Goal: Information Seeking & Learning: Check status

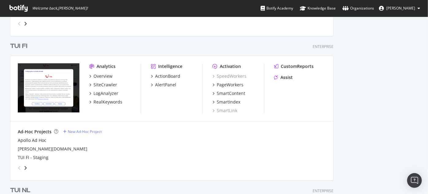
scroll to position [828, 0]
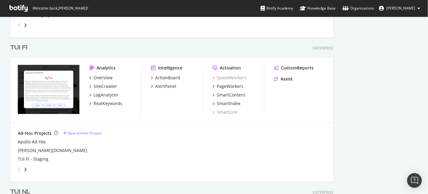
click at [20, 48] on div "TUI FI" at bounding box center [18, 47] width 17 height 9
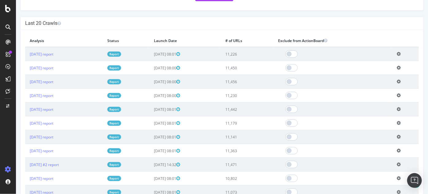
scroll to position [166, 0]
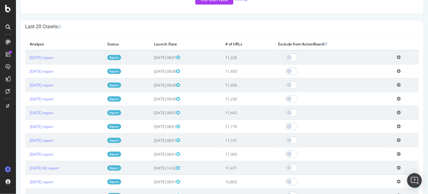
click at [121, 55] on link "Report" at bounding box center [114, 57] width 14 height 5
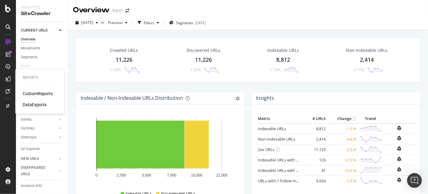
click at [35, 94] on div "CustomReports" at bounding box center [38, 93] width 30 height 6
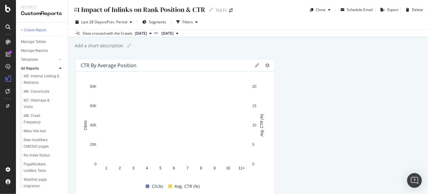
scroll to position [439, 0]
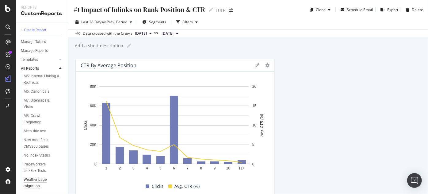
click at [33, 180] on div "Weather page migration" at bounding box center [41, 182] width 35 height 13
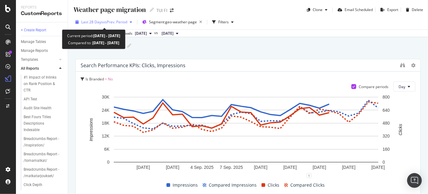
click at [132, 22] on icon "button" at bounding box center [131, 22] width 2 height 4
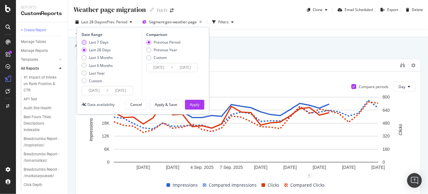
click at [89, 42] on div "Last 7 Days" at bounding box center [99, 42] width 20 height 5
type input "2025/09/16"
type input "2025/09/09"
type input "2025/09/15"
click at [200, 106] on button "Apply" at bounding box center [194, 105] width 19 height 10
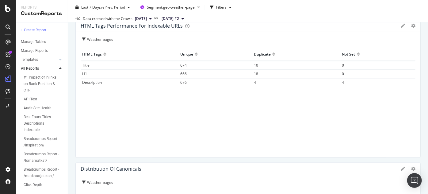
scroll to position [609, 0]
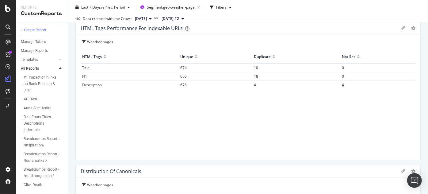
click at [341, 85] on td "4" at bounding box center [378, 85] width 75 height 9
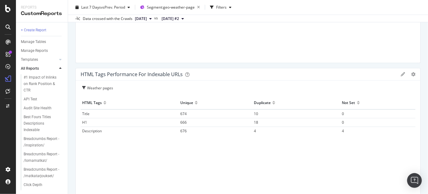
scroll to position [565, 0]
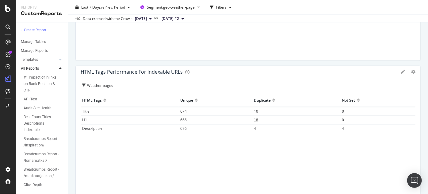
click at [255, 119] on span "18" at bounding box center [256, 119] width 4 height 5
click at [254, 111] on span "10" at bounding box center [256, 111] width 4 height 5
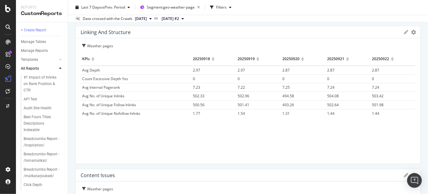
scroll to position [888, 0]
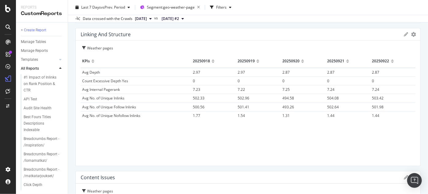
click at [404, 35] on icon at bounding box center [406, 34] width 4 height 4
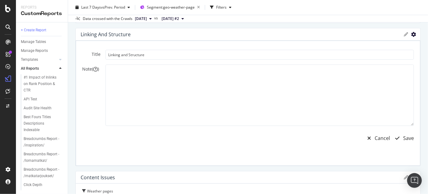
click at [411, 34] on icon "gear" at bounding box center [413, 34] width 5 height 5
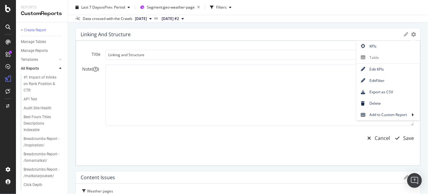
click at [423, 71] on div "Weather page migration Weather page migration TUI FI Clone Email Scheduled Expo…" at bounding box center [248, 97] width 360 height 194
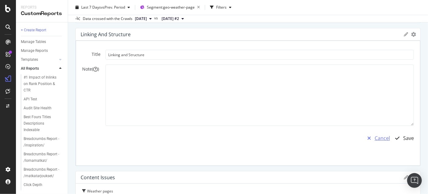
click at [375, 139] on div "Cancel" at bounding box center [382, 138] width 15 height 7
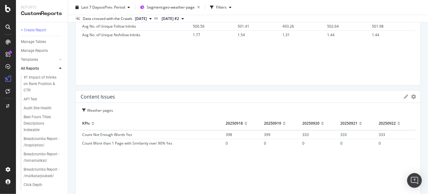
scroll to position [950, 0]
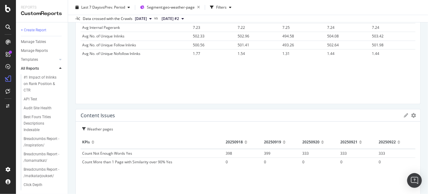
click at [246, 141] on div at bounding box center [245, 139] width 3 height 5
click at [246, 141] on div at bounding box center [245, 142] width 3 height 10
click at [245, 139] on div at bounding box center [245, 139] width 3 height 5
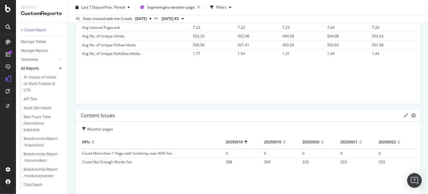
click at [232, 142] on div "20250918" at bounding box center [234, 142] width 17 height 10
click at [246, 141] on div at bounding box center [245, 142] width 3 height 10
click at [172, 133] on div "Weather pages" at bounding box center [248, 130] width 333 height 9
click at [246, 141] on div at bounding box center [245, 142] width 3 height 10
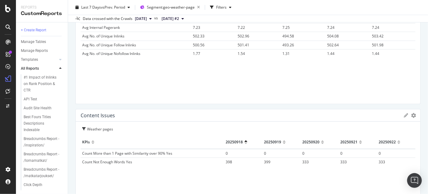
click at [246, 139] on div at bounding box center [245, 139] width 3 height 5
click at [247, 141] on div at bounding box center [245, 139] width 3 height 5
click at [260, 124] on div "Weather pages KPIs 20250918 20250919 20250920 20250921 20250922 Count More than…" at bounding box center [248, 183] width 345 height 125
click at [246, 142] on div at bounding box center [245, 144] width 3 height 5
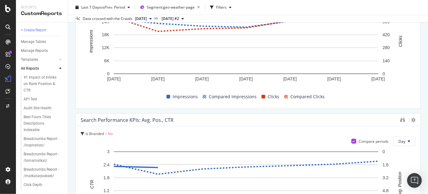
scroll to position [0, 0]
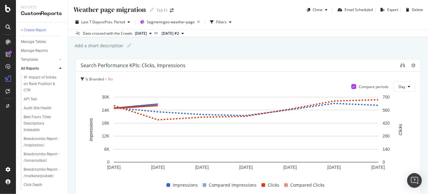
click at [184, 32] on icon at bounding box center [183, 34] width 2 height 4
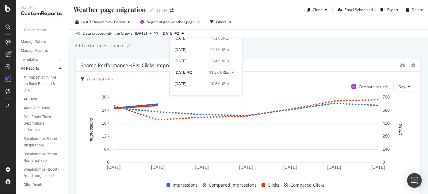
scroll to position [75, 0]
click at [224, 79] on div "10.8K URLs" at bounding box center [219, 82] width 19 height 6
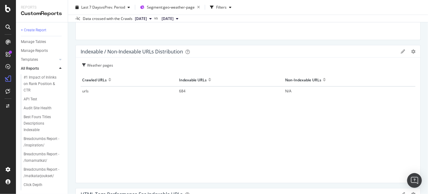
scroll to position [92, 0]
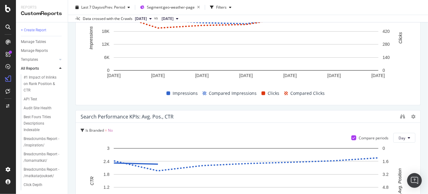
click at [178, 17] on icon at bounding box center [177, 19] width 2 height 4
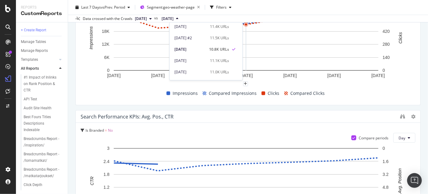
scroll to position [94, 0]
click at [226, 58] on div "11.1K URLs" at bounding box center [219, 59] width 19 height 6
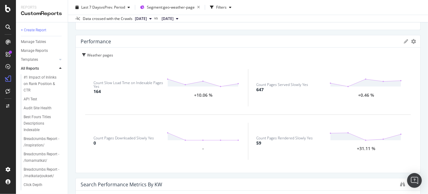
scroll to position [1313, 0]
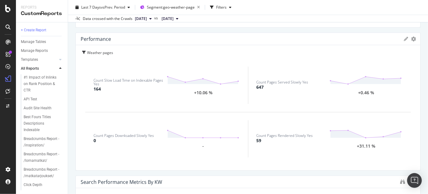
click at [362, 91] on div "+0.46 %" at bounding box center [366, 93] width 16 height 4
click at [330, 80] on circle at bounding box center [331, 81] width 2 height 2
click at [382, 80] on circle at bounding box center [383, 79] width 2 height 2
click at [98, 83] on div "Count Slow Load Time on Indexable Pages Yes" at bounding box center [130, 82] width 73 height 7
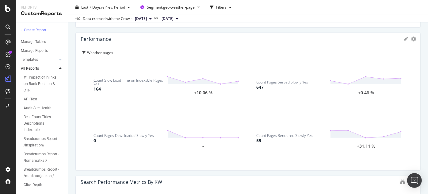
click at [100, 88] on div "164" at bounding box center [97, 89] width 7 height 6
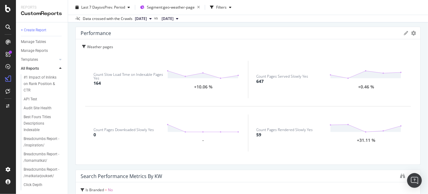
scroll to position [1311, 0]
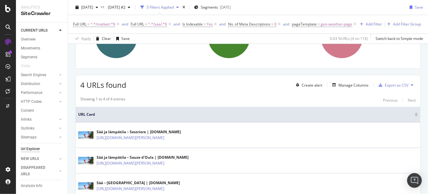
scroll to position [132, 0]
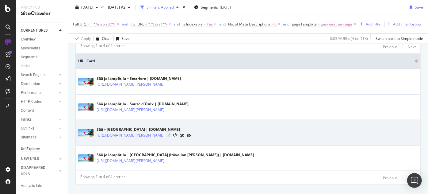
click at [171, 137] on icon at bounding box center [169, 135] width 4 height 4
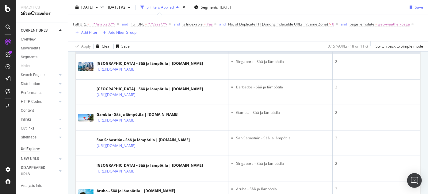
scroll to position [154, 0]
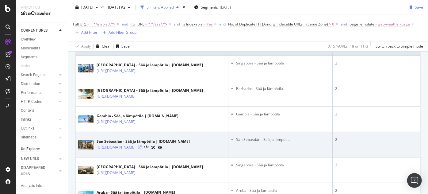
click at [142, 148] on icon at bounding box center [140, 147] width 4 height 4
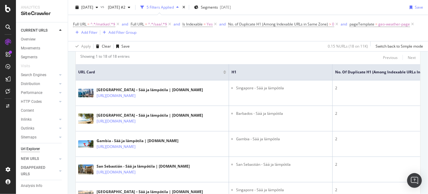
scroll to position [130, 0]
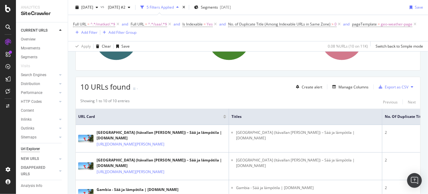
scroll to position [65, 0]
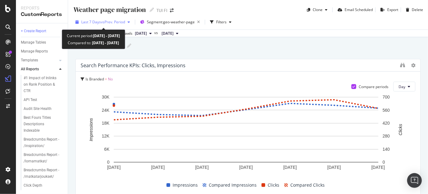
click at [130, 21] on icon "button" at bounding box center [129, 22] width 2 height 4
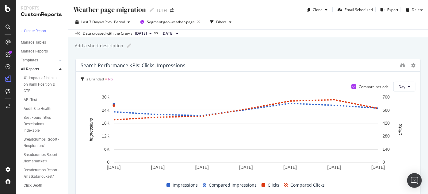
click at [368, 48] on div "Add a short description Add a short description" at bounding box center [251, 45] width 354 height 9
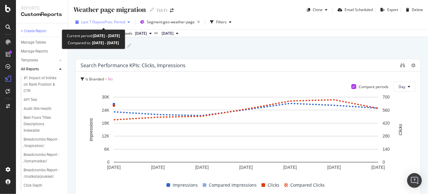
click at [130, 21] on icon "button" at bounding box center [129, 22] width 2 height 4
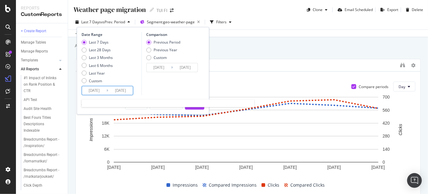
click at [94, 91] on input "[DATE]" at bounding box center [94, 90] width 25 height 9
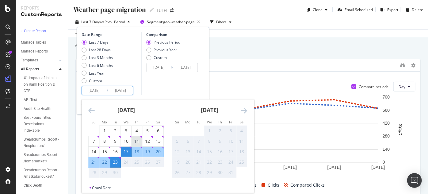
click at [134, 138] on div "11" at bounding box center [137, 141] width 10 height 6
type input "[DATE]"
type input "2025/08/29"
type input "2025/09/10"
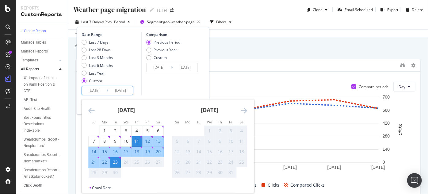
click at [115, 150] on div "16" at bounding box center [115, 151] width 10 height 6
type input "2025/09/16"
type input "2025/09/05"
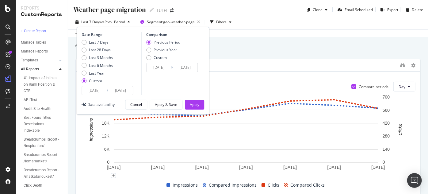
click at [150, 40] on div "Previous Period" at bounding box center [148, 42] width 5 height 5
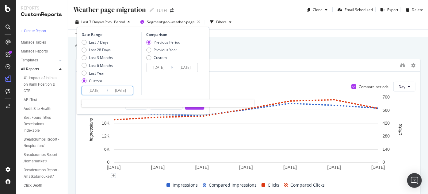
click at [101, 89] on input "2025/09/11" at bounding box center [94, 90] width 25 height 9
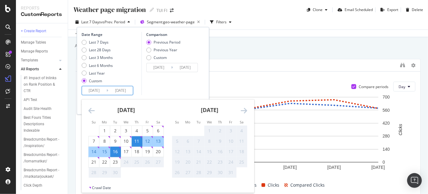
click at [114, 151] on div "16" at bounding box center [115, 151] width 10 height 6
type input "2025/09/16"
type input "2025/09/15"
click at [127, 152] on div "17" at bounding box center [126, 151] width 10 height 6
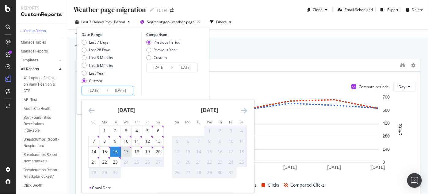
type input "2025/09/17"
type input "2025/09/14"
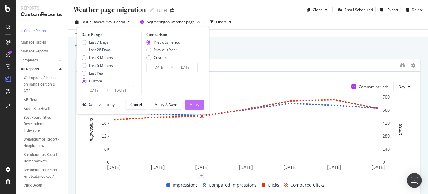
click at [197, 100] on div "Apply" at bounding box center [195, 104] width 10 height 9
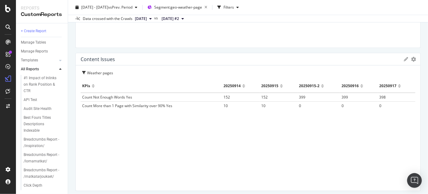
scroll to position [1009, 0]
drag, startPoint x: 299, startPoint y: 94, endPoint x: 270, endPoint y: 97, distance: 29.6
click at [270, 97] on tr "Count Not Enough Words Yes 152 152 399 399 398" at bounding box center [248, 97] width 335 height 9
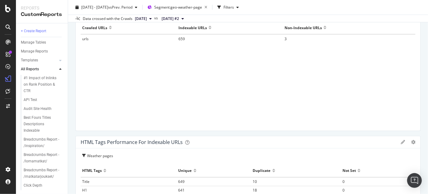
scroll to position [471, 0]
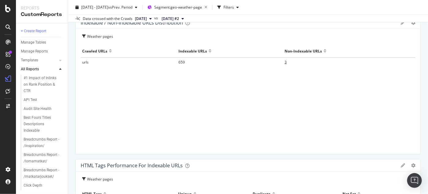
click at [284, 60] on td "3" at bounding box center [349, 62] width 132 height 9
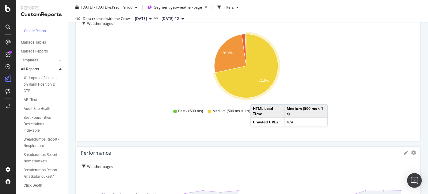
scroll to position [1191, 0]
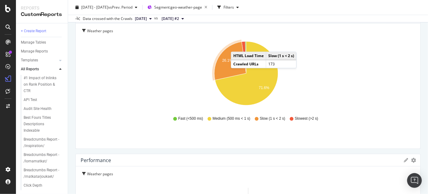
click at [184, 19] on icon at bounding box center [183, 19] width 2 height 4
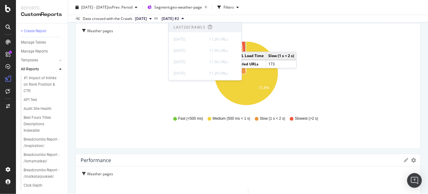
click at [179, 18] on span "[DATE] #2" at bounding box center [170, 19] width 17 height 6
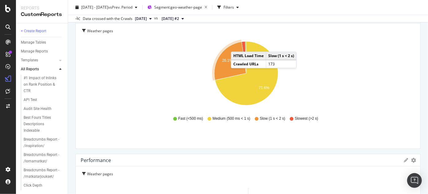
click at [184, 18] on icon at bounding box center [183, 19] width 2 height 4
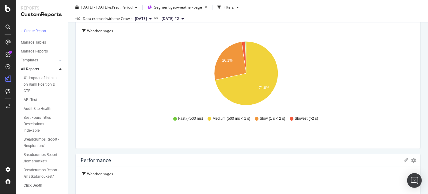
click at [390, 54] on icon "26.1% 71.6%" at bounding box center [246, 74] width 331 height 71
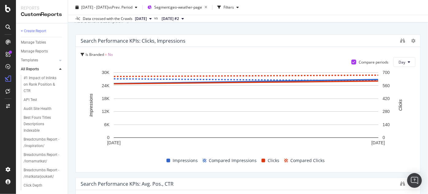
scroll to position [0, 0]
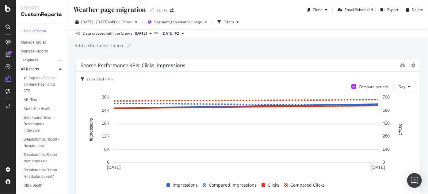
click at [184, 34] on icon at bounding box center [183, 34] width 2 height 4
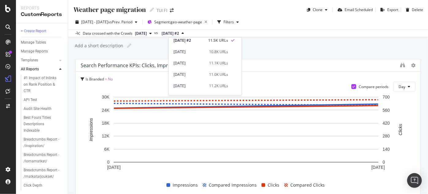
scroll to position [102, 0]
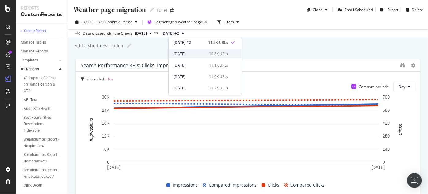
click at [217, 51] on div "10.8K URLs" at bounding box center [218, 54] width 19 height 6
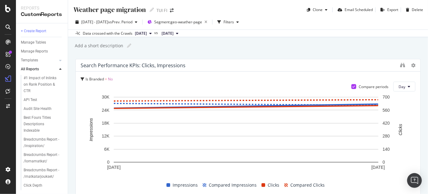
click at [181, 33] on button "2025 Sep. 15th" at bounding box center [170, 33] width 22 height 7
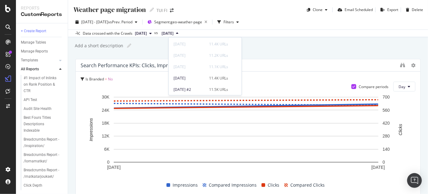
scroll to position [81, 0]
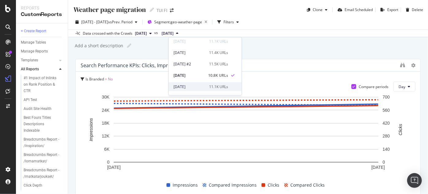
click at [221, 86] on div "11.1K URLs" at bounding box center [218, 87] width 19 height 6
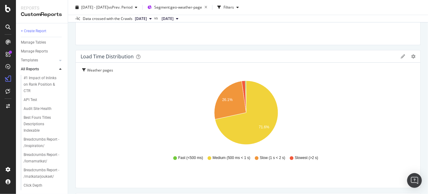
scroll to position [1157, 0]
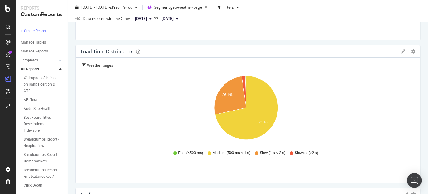
click at [416, 117] on div "Weather page migration Weather page migration TUI FI Clone Email Scheduled Expo…" at bounding box center [248, 97] width 360 height 194
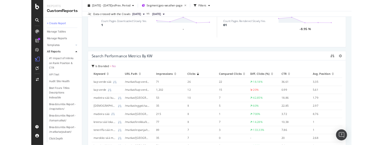
scroll to position [1263, 0]
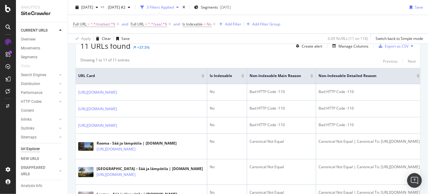
scroll to position [111, 0]
